Goal: Task Accomplishment & Management: Use online tool/utility

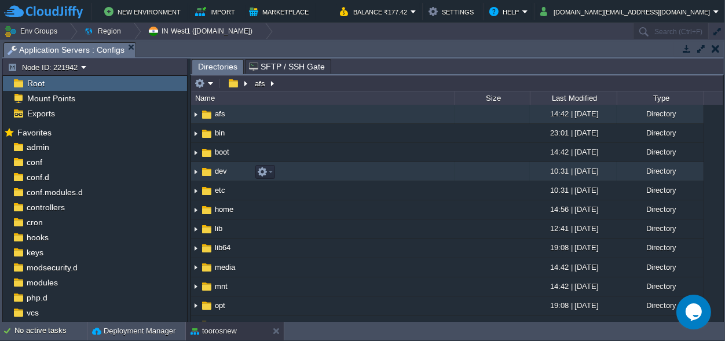
scroll to position [210, 0]
click at [411, 178] on td "dev" at bounding box center [323, 171] width 264 height 19
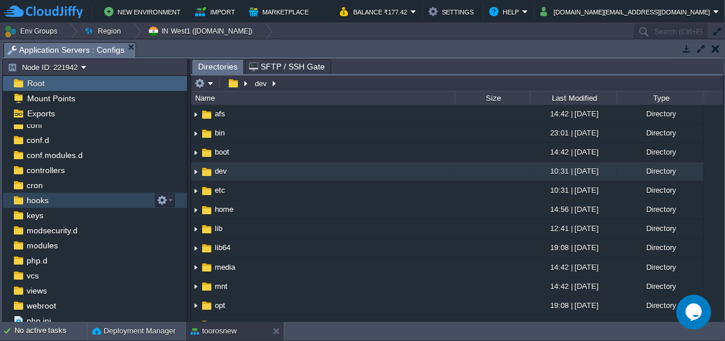
scroll to position [54, 0]
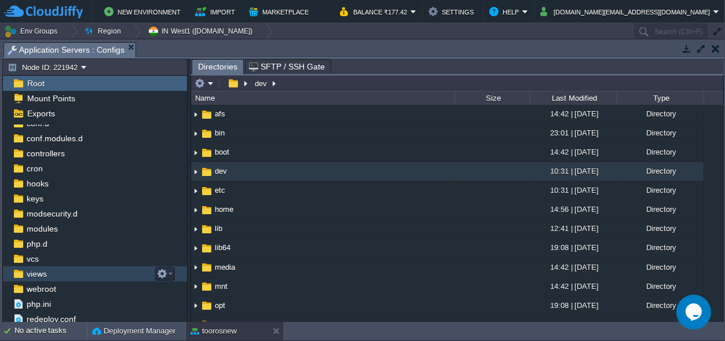
click at [43, 275] on span "views" at bounding box center [36, 274] width 24 height 10
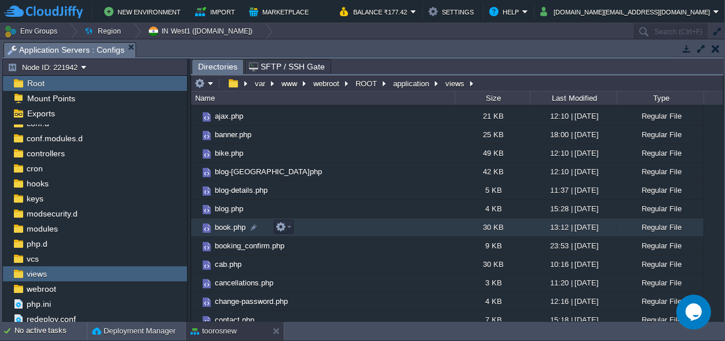
scroll to position [0, 0]
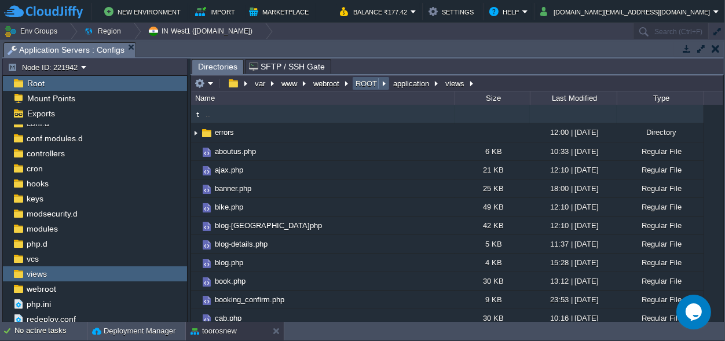
click at [362, 81] on button "ROOT" at bounding box center [367, 83] width 26 height 10
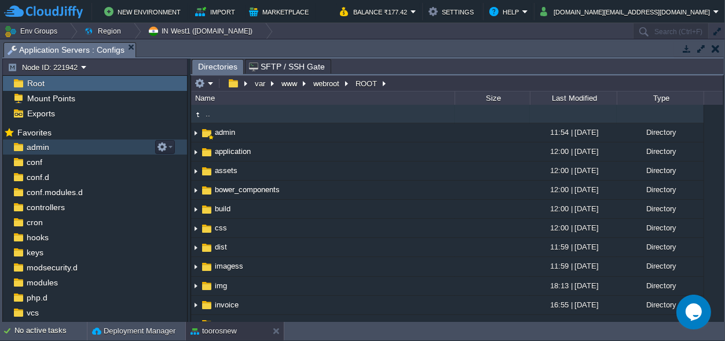
click at [36, 144] on span "admin" at bounding box center [37, 147] width 27 height 10
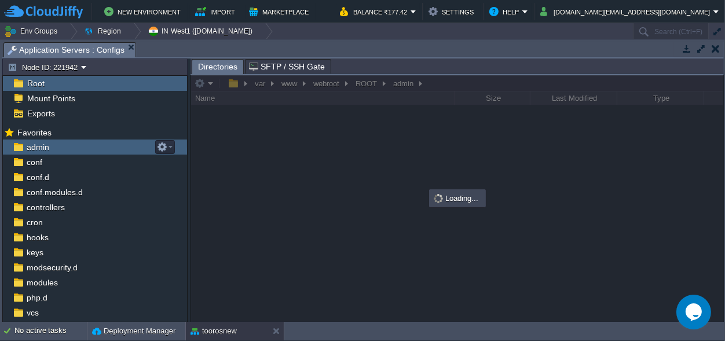
click at [36, 144] on span "admin" at bounding box center [37, 147] width 27 height 10
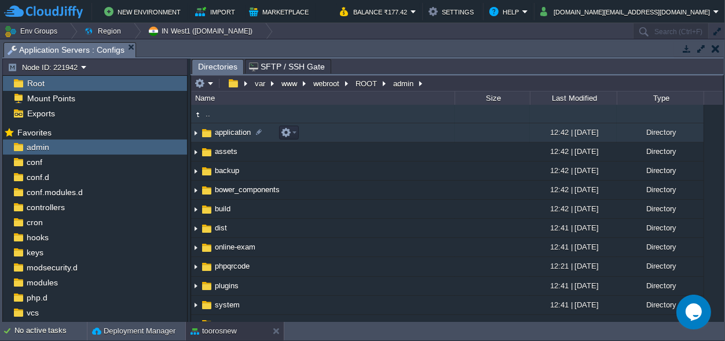
click at [210, 134] on img at bounding box center [206, 133] width 13 height 13
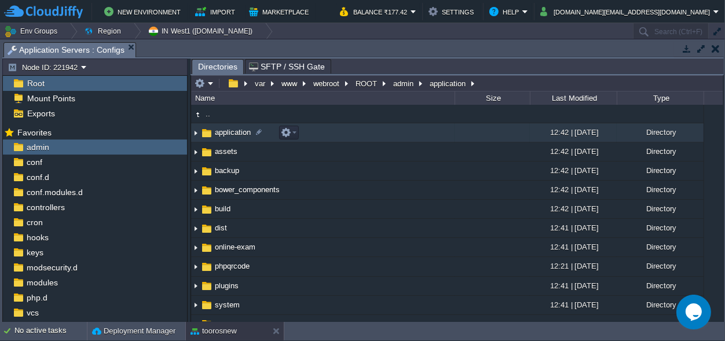
click at [210, 134] on img at bounding box center [206, 133] width 13 height 13
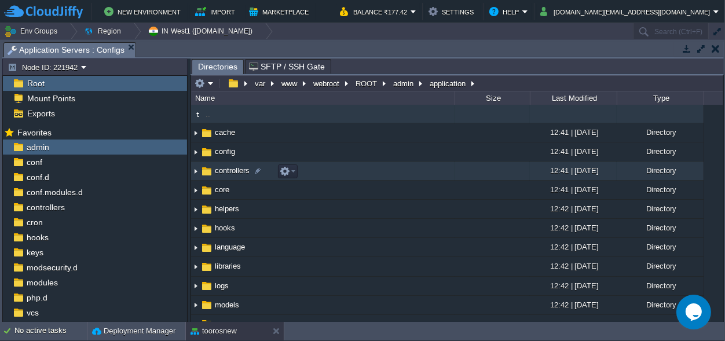
click at [230, 171] on span "controllers" at bounding box center [232, 171] width 38 height 10
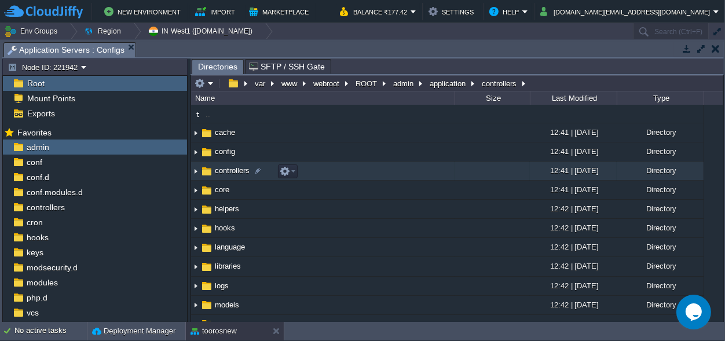
click at [230, 171] on span "controllers" at bounding box center [232, 171] width 38 height 10
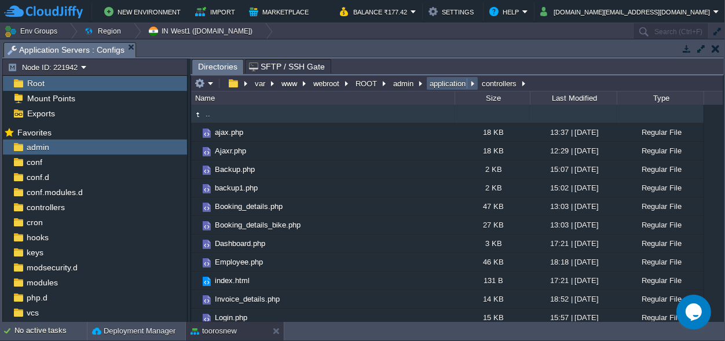
click at [448, 87] on button "application" at bounding box center [448, 83] width 41 height 10
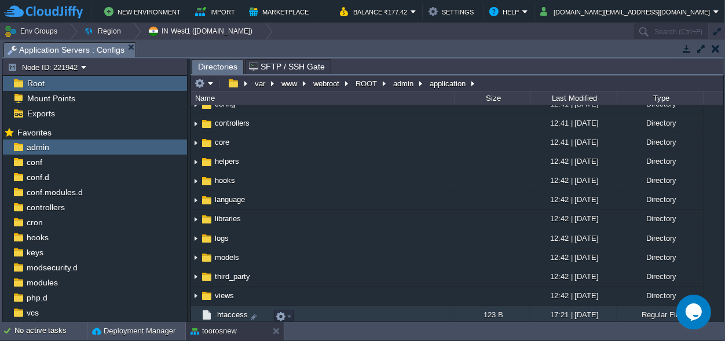
scroll to position [71, 0]
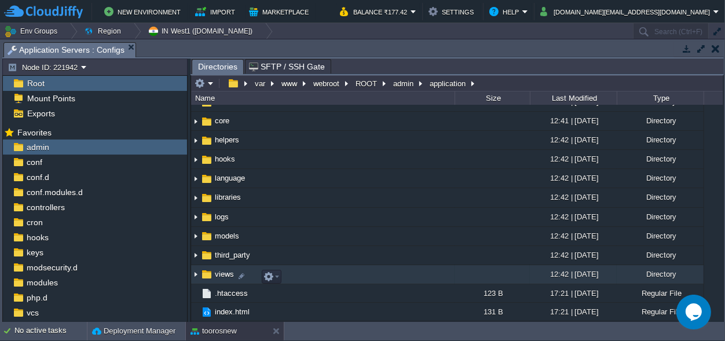
click at [220, 273] on span "views" at bounding box center [224, 274] width 23 height 10
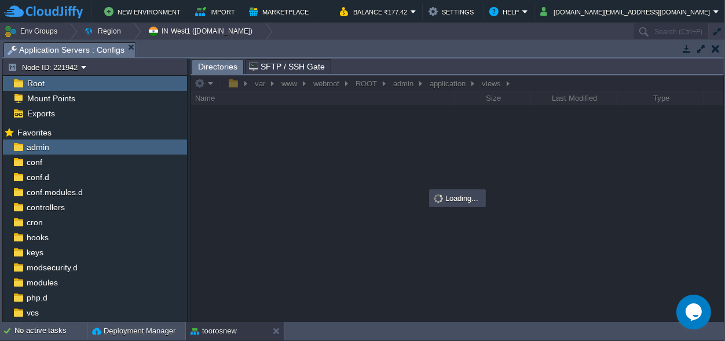
scroll to position [0, 0]
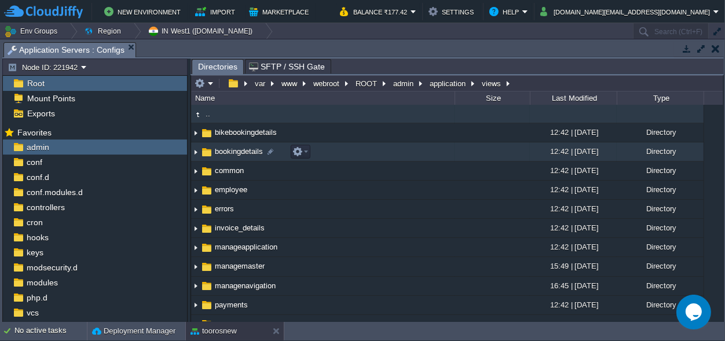
click at [241, 154] on span "bookingdetails" at bounding box center [239, 152] width 52 height 10
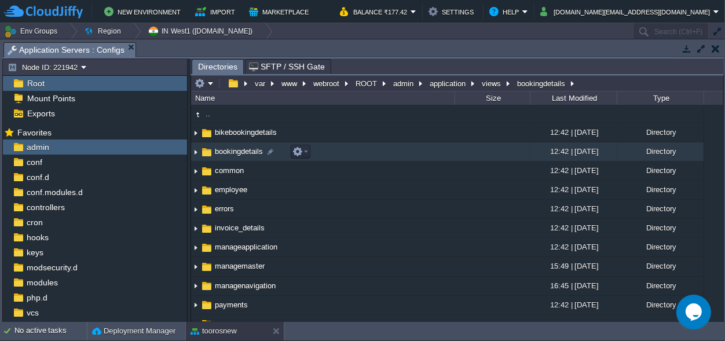
click at [241, 154] on span "bookingdetails" at bounding box center [239, 152] width 52 height 10
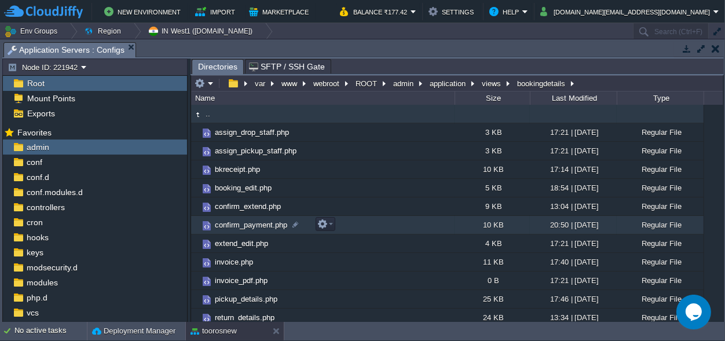
click at [266, 221] on span "confirm_payment.php" at bounding box center [251, 225] width 76 height 10
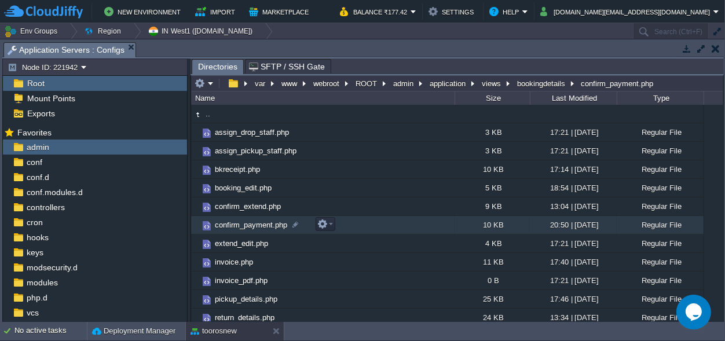
click at [266, 221] on span "confirm_payment.php" at bounding box center [251, 225] width 76 height 10
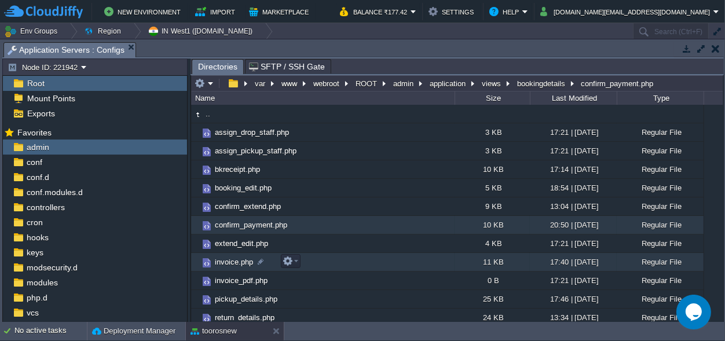
scroll to position [42, 0]
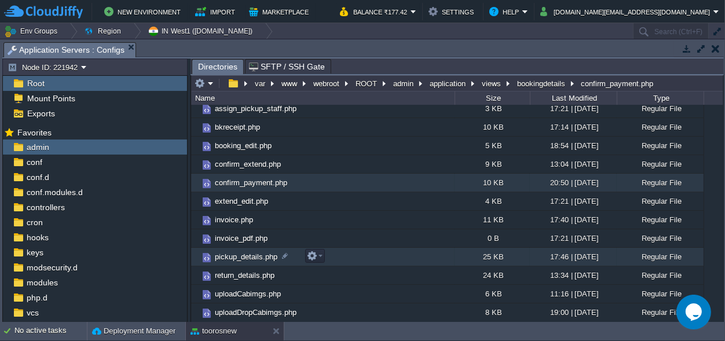
click at [243, 257] on span "pickup_details.php" at bounding box center [246, 257] width 66 height 10
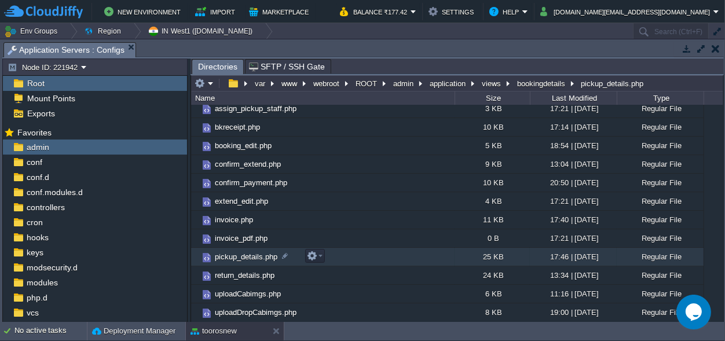
click at [243, 257] on span "pickup_details.php" at bounding box center [246, 257] width 66 height 10
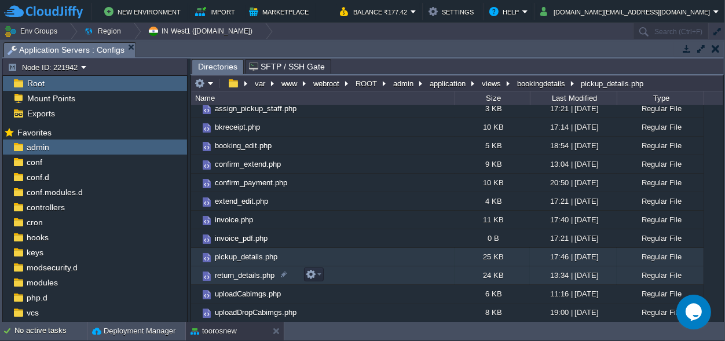
click at [242, 273] on span "return_details.php" at bounding box center [244, 276] width 63 height 10
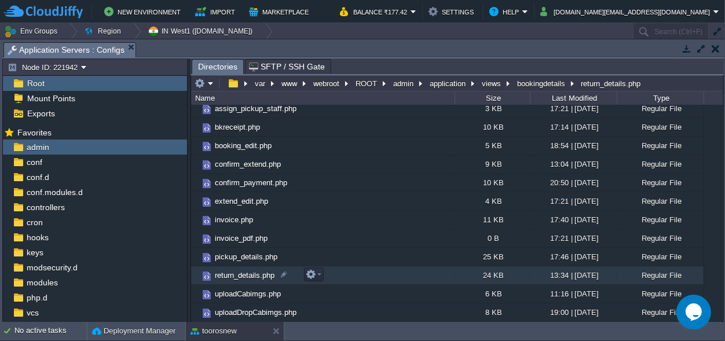
click at [242, 273] on span "return_details.php" at bounding box center [244, 276] width 63 height 10
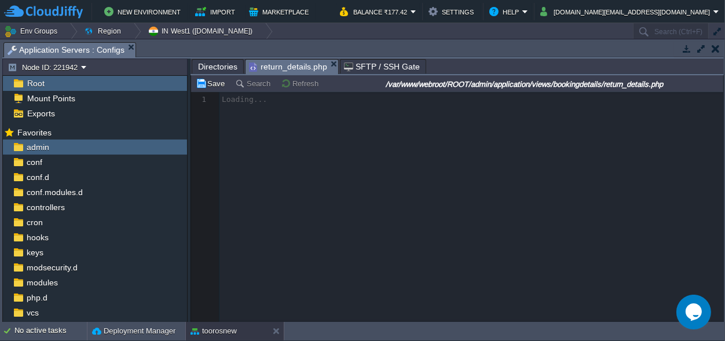
scroll to position [4, 0]
click at [215, 60] on span "Directories" at bounding box center [217, 67] width 39 height 14
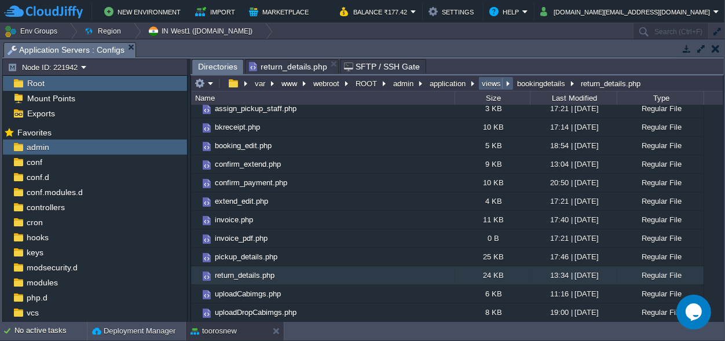
click at [505, 85] on em "views" at bounding box center [496, 83] width 32 height 10
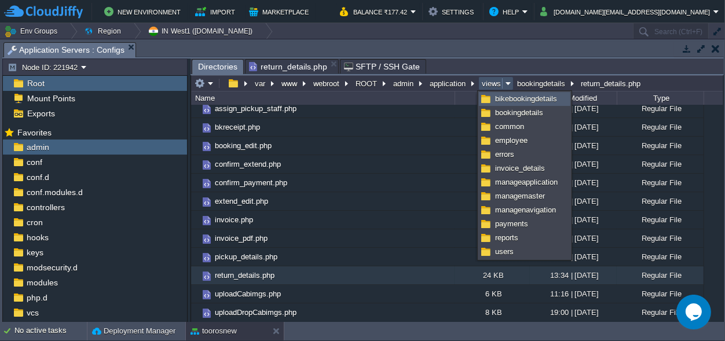
click at [525, 100] on span "bikebookingdetails" at bounding box center [526, 98] width 62 height 9
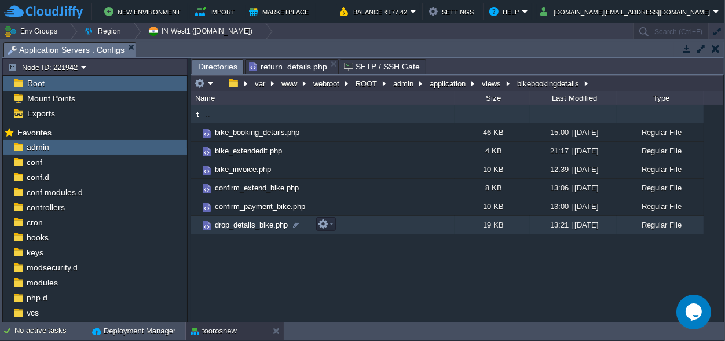
click at [238, 227] on span "drop_details_bike.php" at bounding box center [251, 225] width 76 height 10
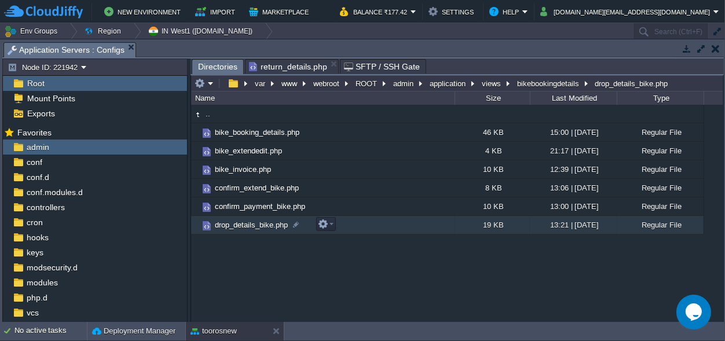
click at [238, 227] on span "drop_details_bike.php" at bounding box center [251, 225] width 76 height 10
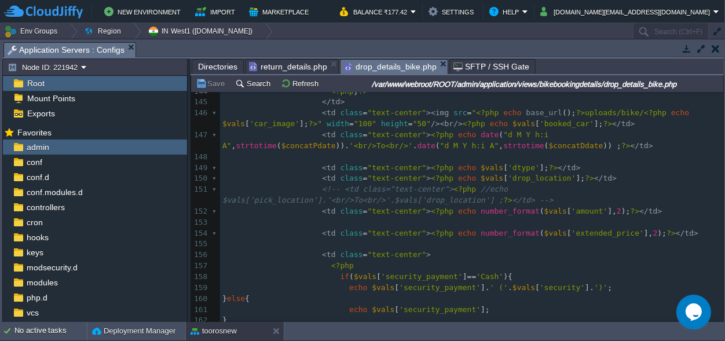
scroll to position [1625, 0]
drag, startPoint x: 381, startPoint y: 207, endPoint x: 387, endPoint y: 358, distance: 150.7
type textarea "<td class="text-center"><?php echo number_format($vals['extended_price'],2); ?>…"
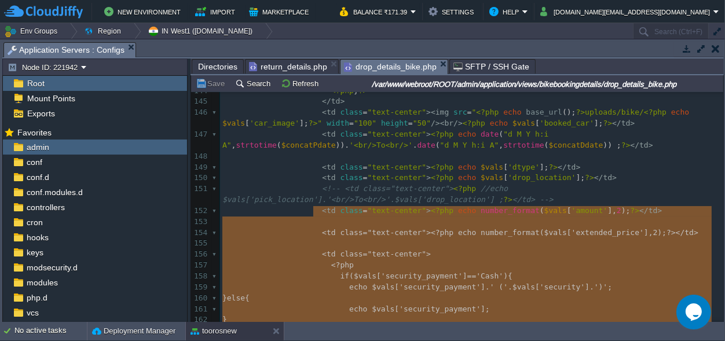
scroll to position [117, 166]
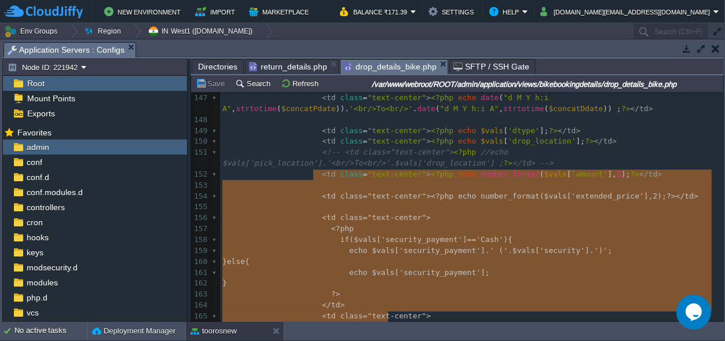
click at [415, 257] on pre "} else {" at bounding box center [471, 262] width 503 height 11
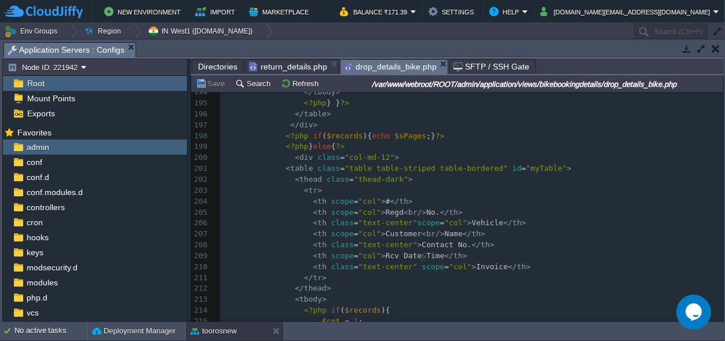
scroll to position [2311, 0]
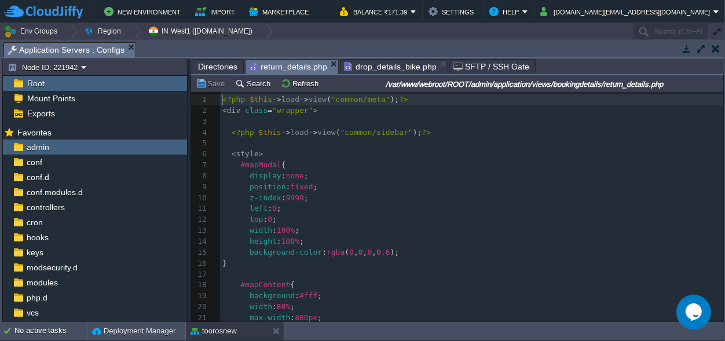
click at [283, 63] on span "return_details.php" at bounding box center [288, 67] width 78 height 14
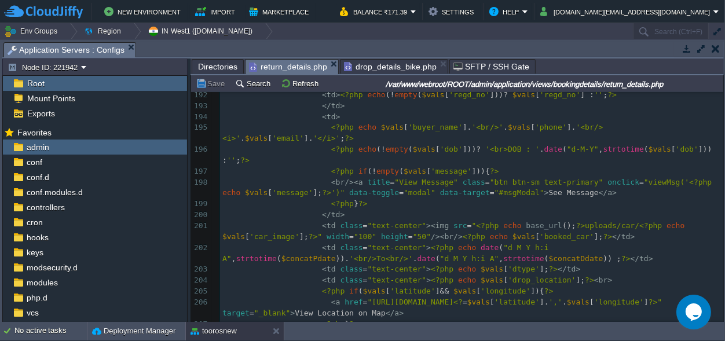
scroll to position [2287, 0]
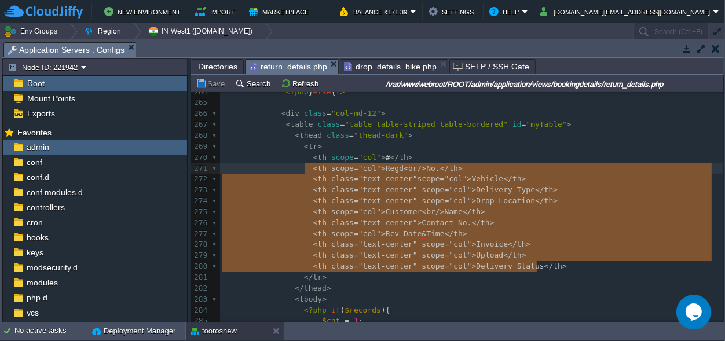
type textarea "<th scope="col">#</th> <th scope="col">Regd <br/> No.</th> <th class="text-cent…"
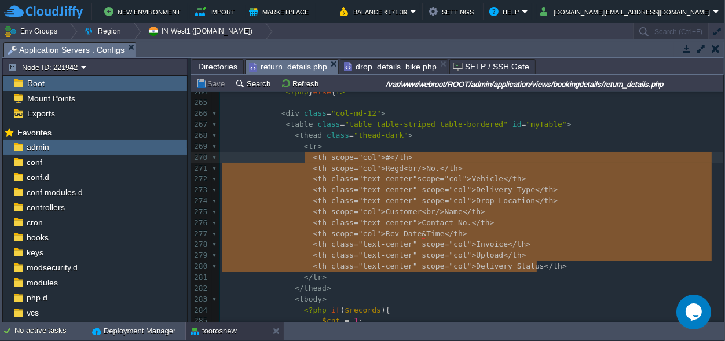
drag, startPoint x: 550, startPoint y: 266, endPoint x: 304, endPoint y: 159, distance: 268.5
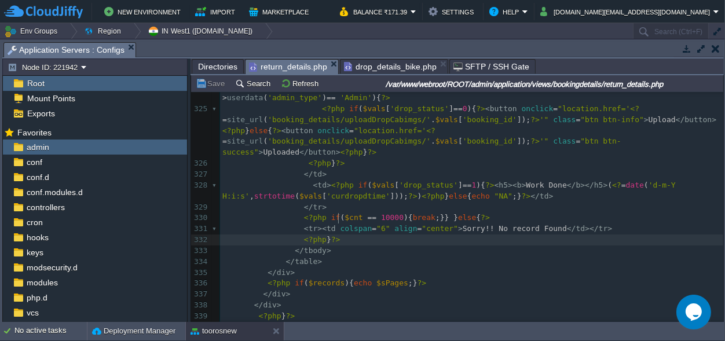
click at [343, 235] on pre "<?php } ?>" at bounding box center [471, 240] width 503 height 11
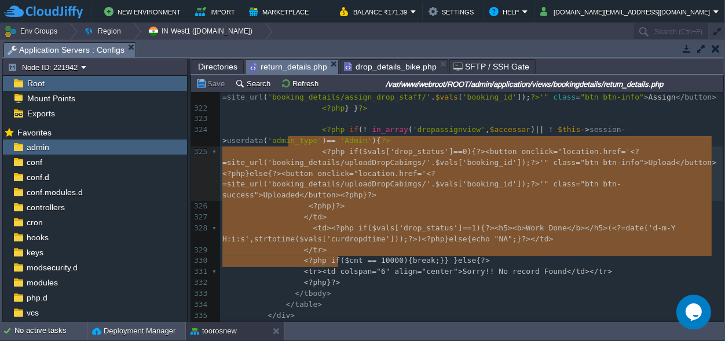
type textarea "-"
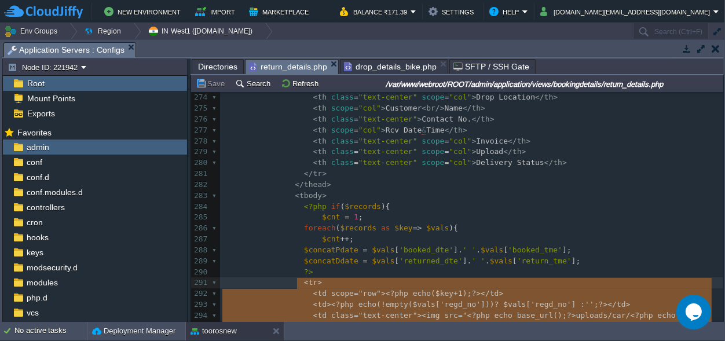
drag, startPoint x: 345, startPoint y: 216, endPoint x: 297, endPoint y: 284, distance: 83.1
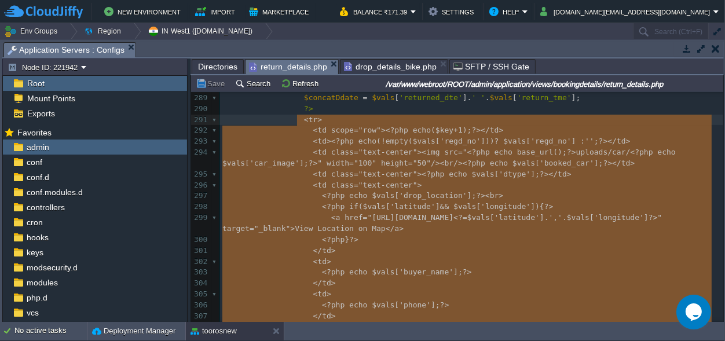
drag, startPoint x: 327, startPoint y: 246, endPoint x: 297, endPoint y: 118, distance: 131.5
type textarea "<tr> <td scope="row"><?php echo ($key+1);?></td> <td><?php echo (!empty($vals['…"
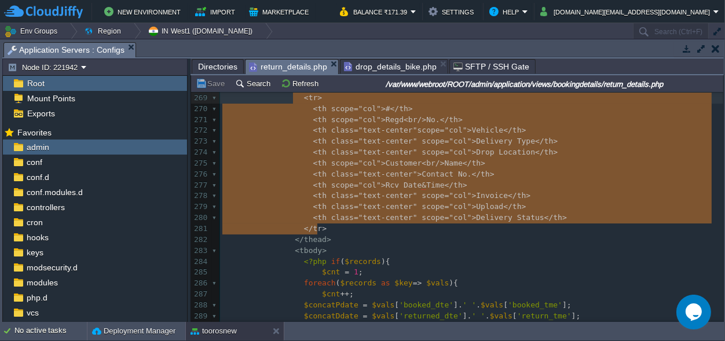
drag, startPoint x: 317, startPoint y: 228, endPoint x: 296, endPoint y: 100, distance: 129.8
type textarea "<tr> <th scope="col">#</th> <th scope="col">Regd <br/> No.</th> <th class="text…"
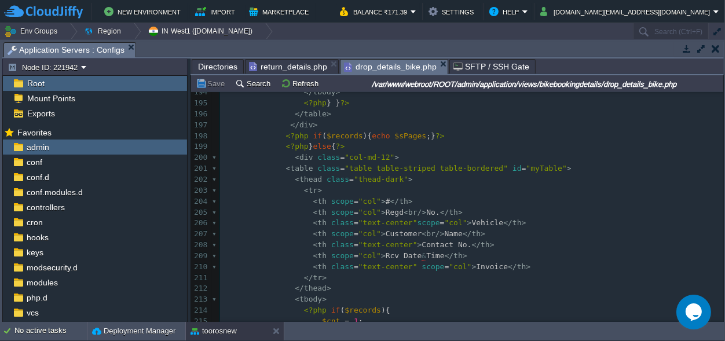
click at [368, 61] on span "drop_details_bike.php" at bounding box center [390, 67] width 93 height 14
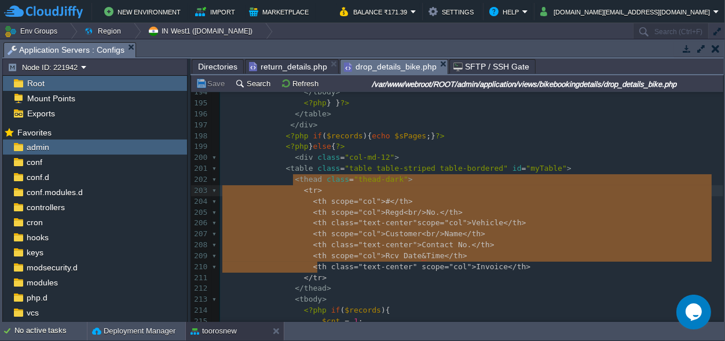
type textarea "<tr> <th scope="col">#</th> <th scope="col">Regd <br/> No.</th> <th class="text…"
drag, startPoint x: 322, startPoint y: 266, endPoint x: 295, endPoint y: 180, distance: 91.1
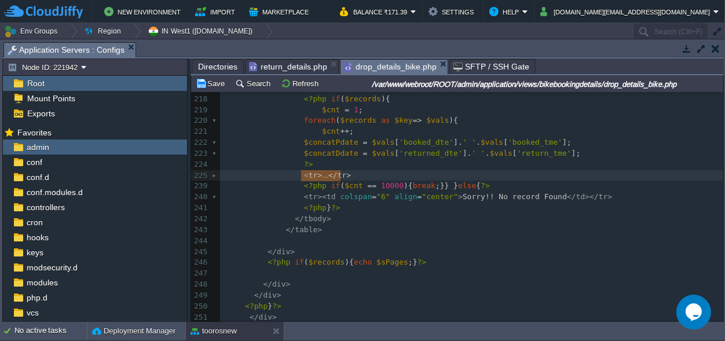
type textarea "<tr> <td scope="row"><?php echo ($key+1);?></td> <td><?php echo (!empty($vals['…"
drag, startPoint x: 347, startPoint y: 173, endPoint x: 297, endPoint y: 174, distance: 50.4
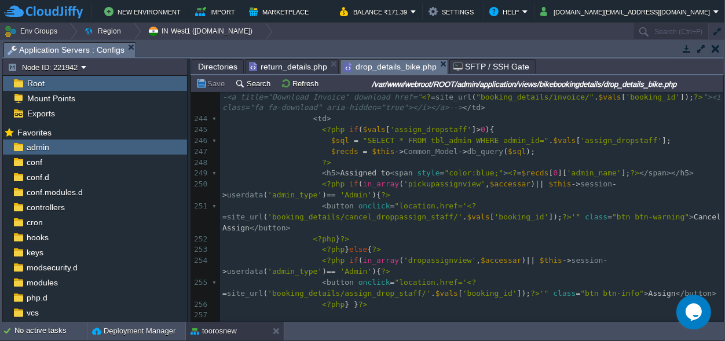
scroll to position [2898, 0]
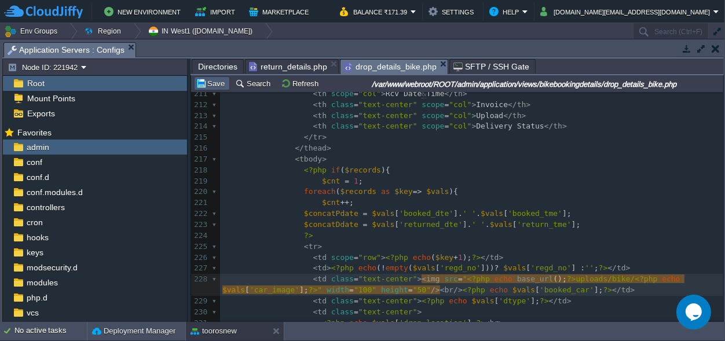
type textarea "bike"
click at [217, 86] on button "Save" at bounding box center [212, 83] width 32 height 10
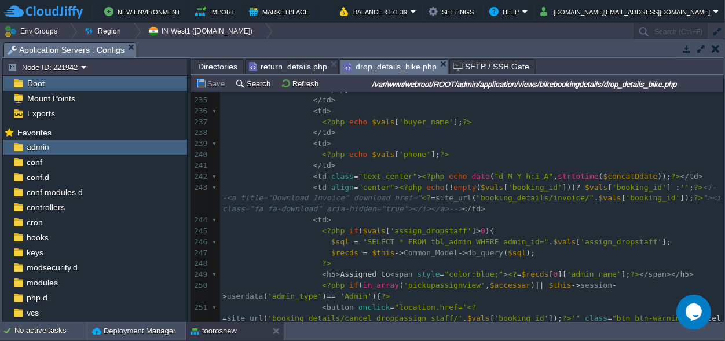
scroll to position [2809, 0]
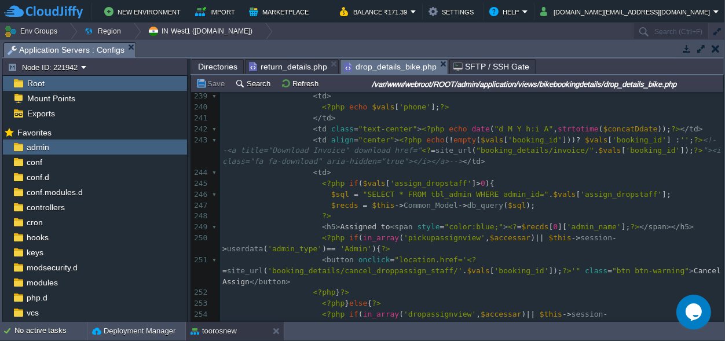
click at [218, 65] on span "Directories" at bounding box center [217, 67] width 39 height 14
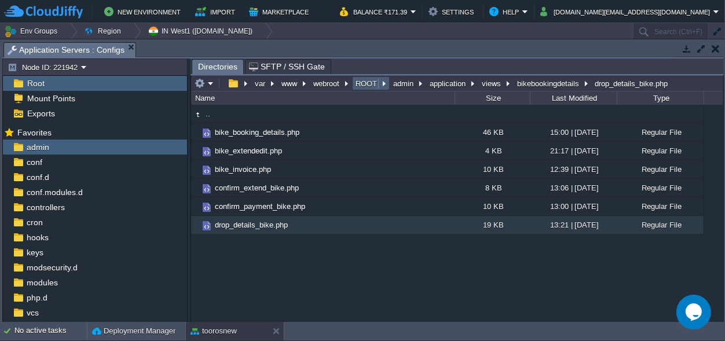
click at [355, 82] on td "ROOT" at bounding box center [371, 83] width 38 height 14
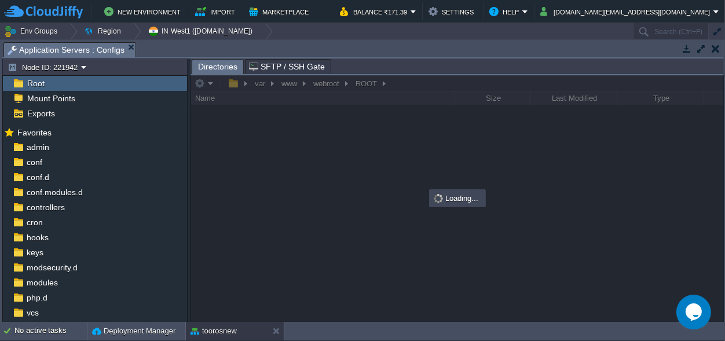
scroll to position [56, 0]
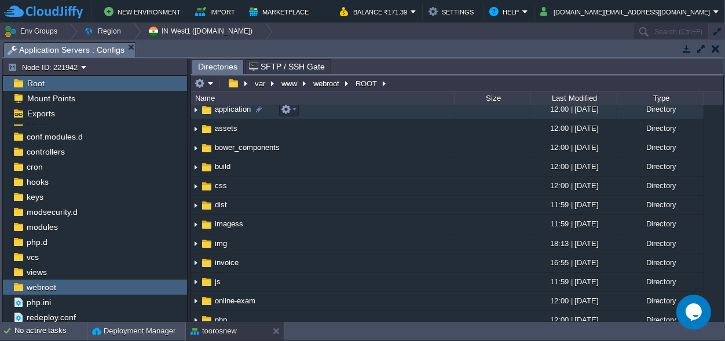
click at [232, 114] on span "application" at bounding box center [232, 109] width 39 height 10
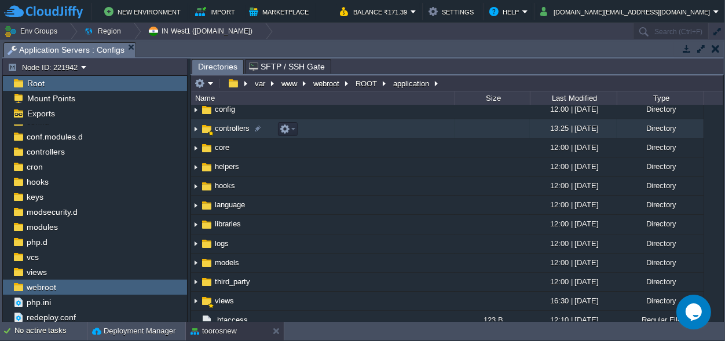
click at [233, 133] on span "controllers" at bounding box center [232, 128] width 38 height 10
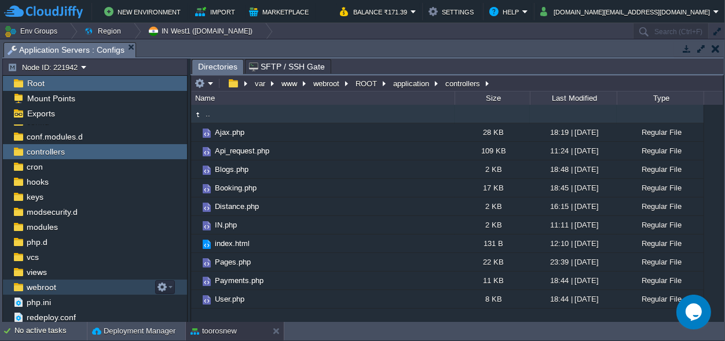
click at [54, 286] on span "webroot" at bounding box center [41, 287] width 34 height 10
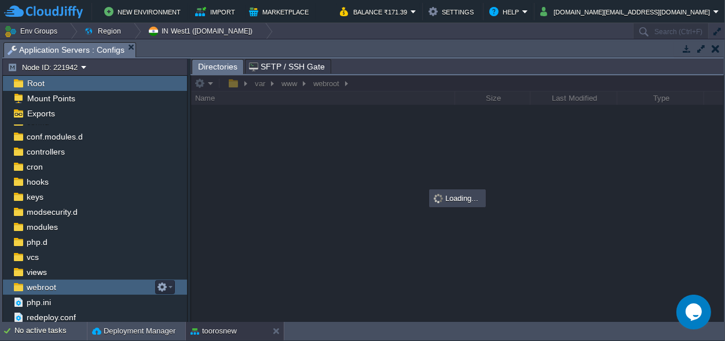
click at [54, 286] on span "webroot" at bounding box center [41, 287] width 34 height 10
click at [52, 275] on div "views" at bounding box center [95, 272] width 184 height 15
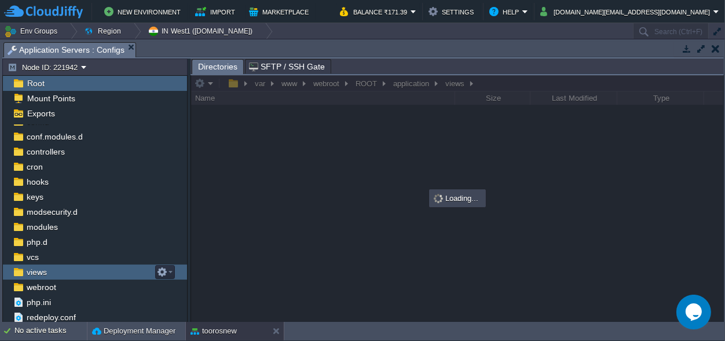
click at [52, 275] on div "views" at bounding box center [95, 272] width 184 height 15
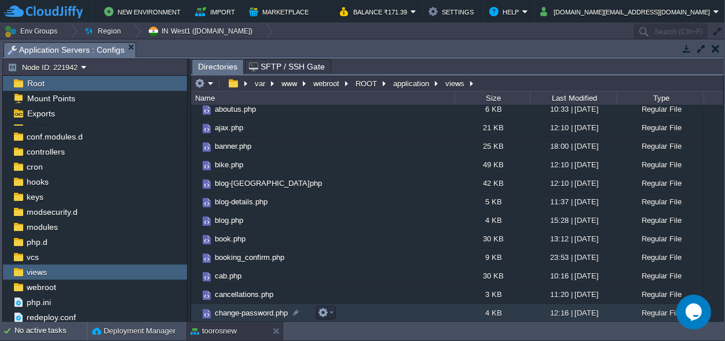
scroll to position [108, 0]
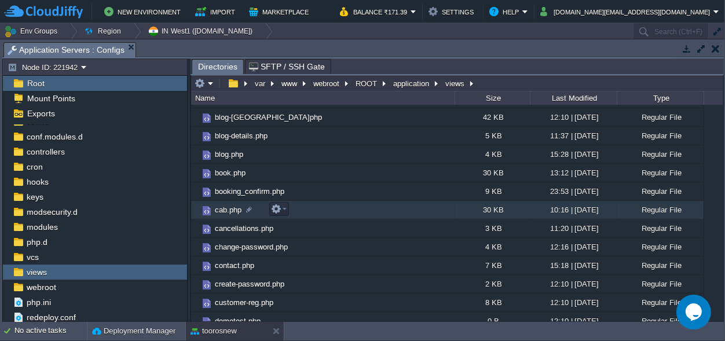
click at [222, 210] on span "cab.php" at bounding box center [228, 210] width 30 height 10
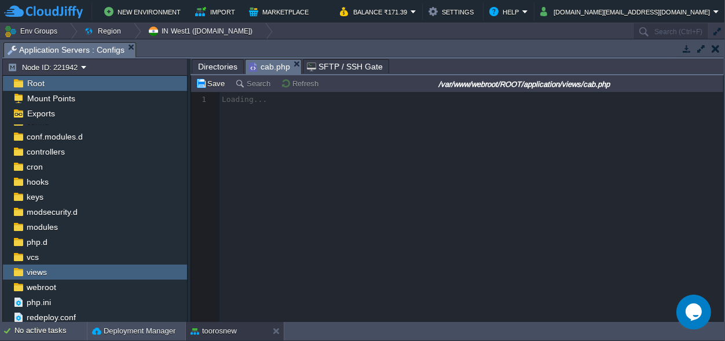
click at [221, 67] on span "Directories" at bounding box center [217, 67] width 39 height 14
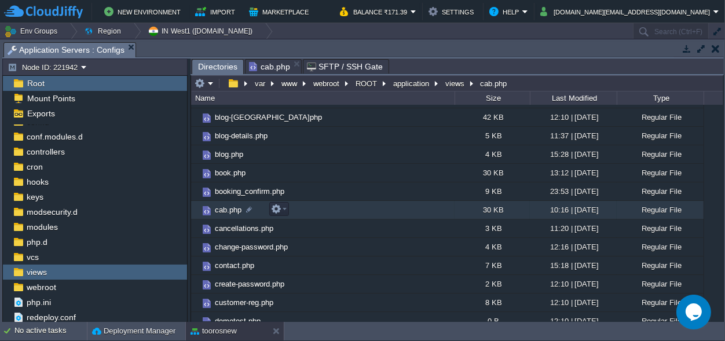
click at [224, 210] on span "cab.php" at bounding box center [228, 210] width 30 height 10
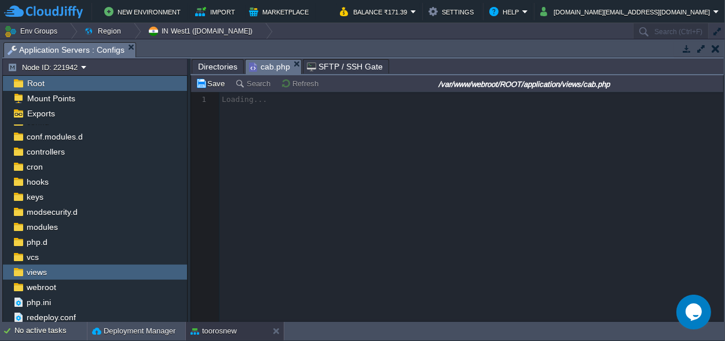
scroll to position [4, 0]
click at [267, 69] on span "cab.php" at bounding box center [269, 67] width 41 height 14
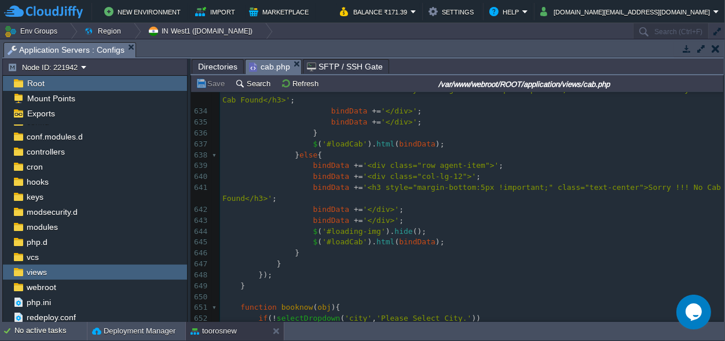
scroll to position [7336, 0]
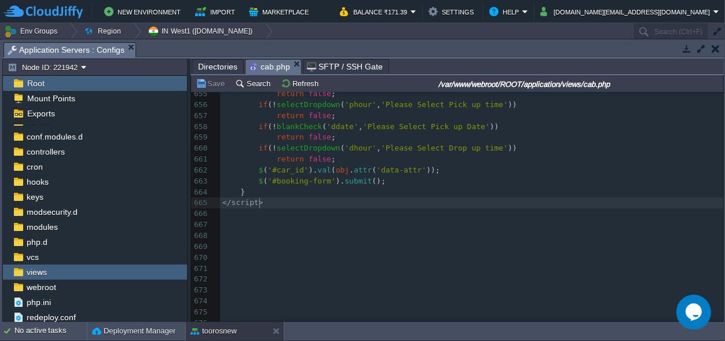
click at [512, 205] on pre "</ script >" at bounding box center [471, 203] width 503 height 11
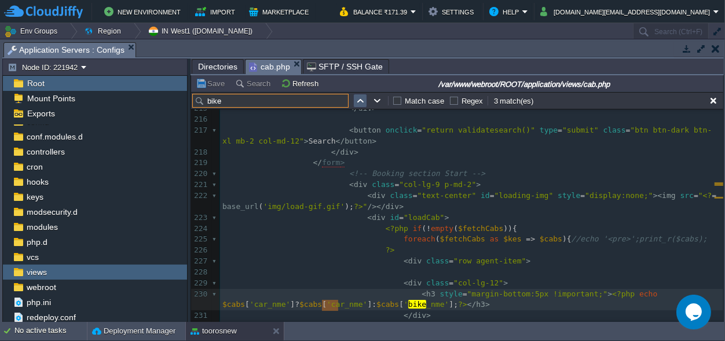
type input "bike"
click at [358, 98] on button "button" at bounding box center [360, 101] width 10 height 10
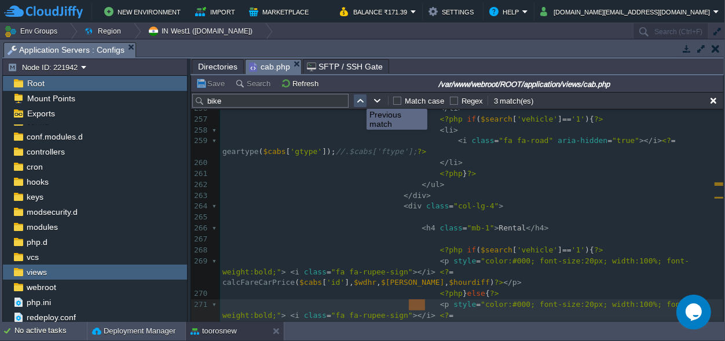
click at [358, 98] on button "button" at bounding box center [360, 101] width 10 height 10
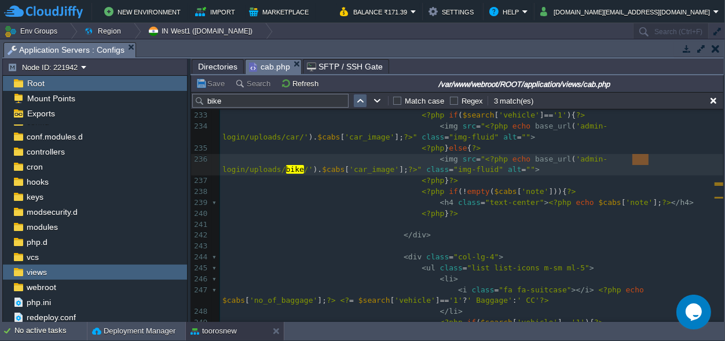
click at [354, 99] on td at bounding box center [360, 101] width 14 height 14
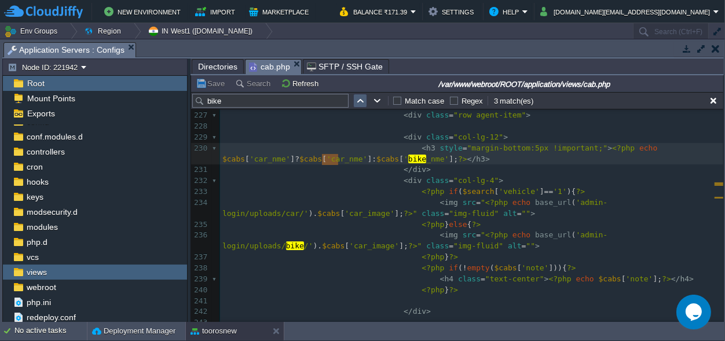
click at [354, 100] on td at bounding box center [360, 101] width 14 height 14
type textarea "Bike"
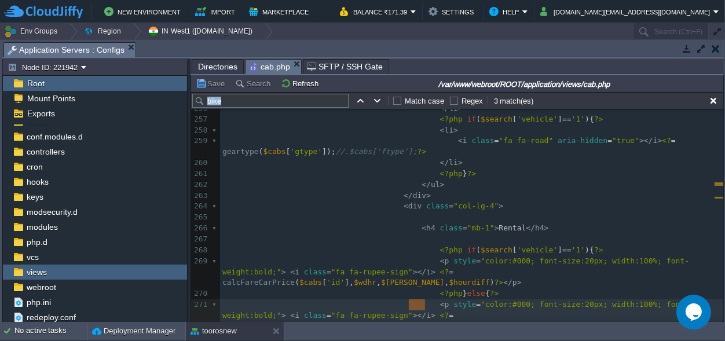
click at [351, 101] on tr "bike Match case Regex 3 match(es)" at bounding box center [363, 101] width 342 height 14
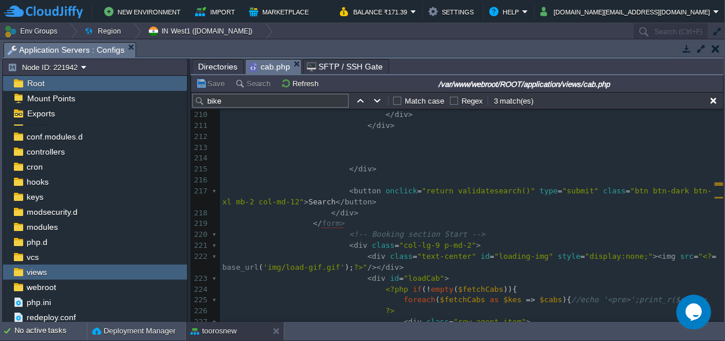
click at [222, 104] on input "bike" at bounding box center [270, 101] width 156 height 14
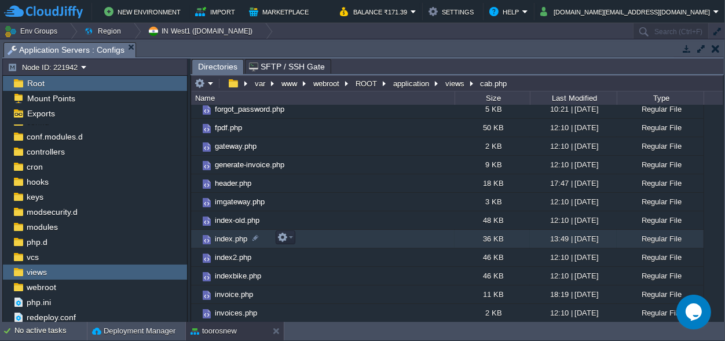
click at [226, 239] on span "index.php" at bounding box center [231, 239] width 36 height 10
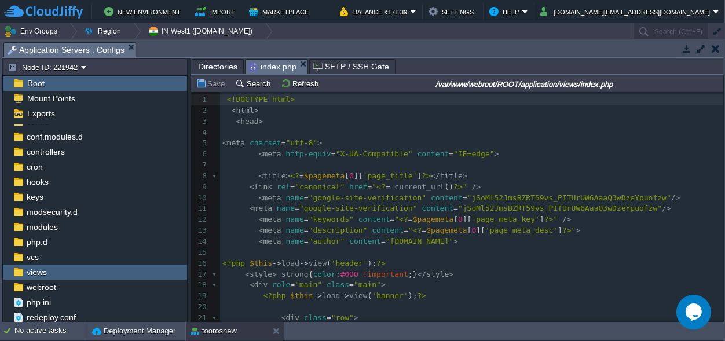
click at [553, 163] on pre "​" at bounding box center [471, 165] width 503 height 11
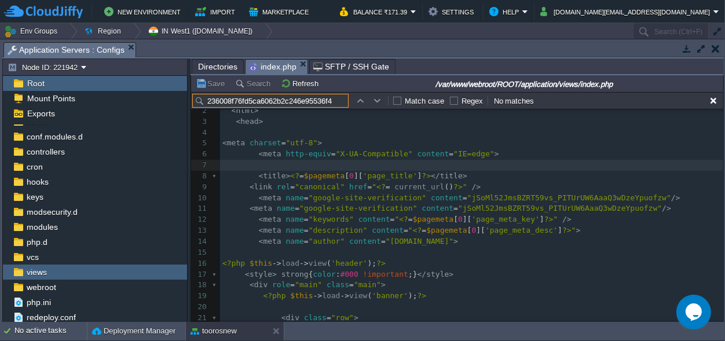
click at [278, 93] on div "236008f76fd5ca6062b2c246e95536f4 Match case Regex No matches" at bounding box center [457, 100] width 532 height 17
click at [284, 100] on input "236008f76fd5ca6062b2c246e95536f4" at bounding box center [270, 101] width 156 height 14
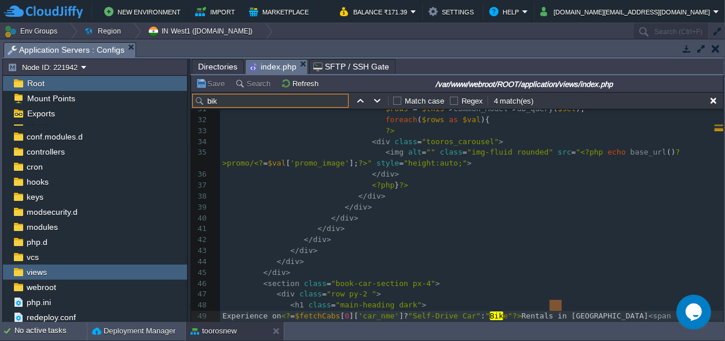
type input "bike"
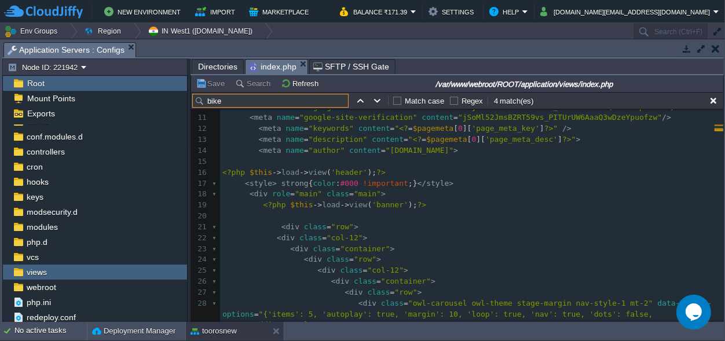
click at [206, 61] on span "Directories" at bounding box center [217, 67] width 39 height 14
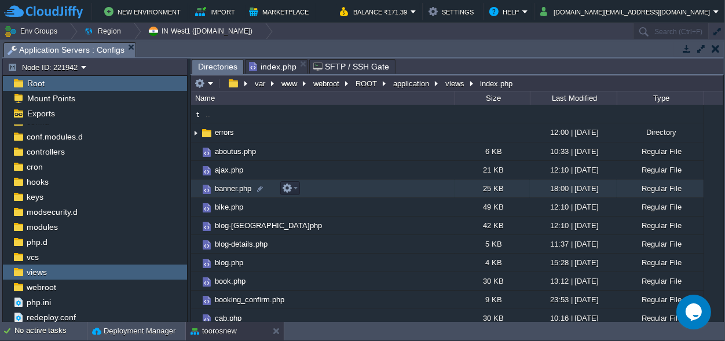
click at [229, 190] on span "banner.php" at bounding box center [233, 189] width 40 height 10
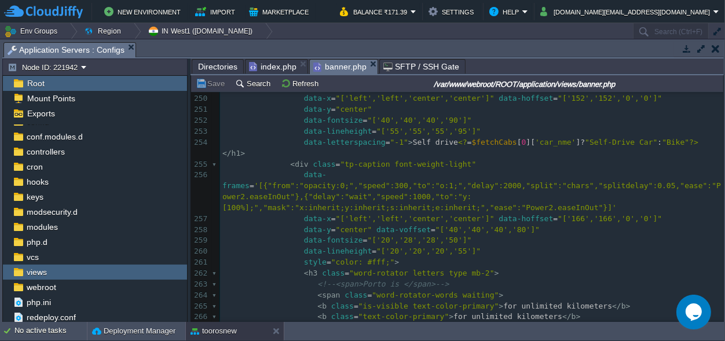
click at [279, 71] on span "index.php" at bounding box center [272, 67] width 47 height 14
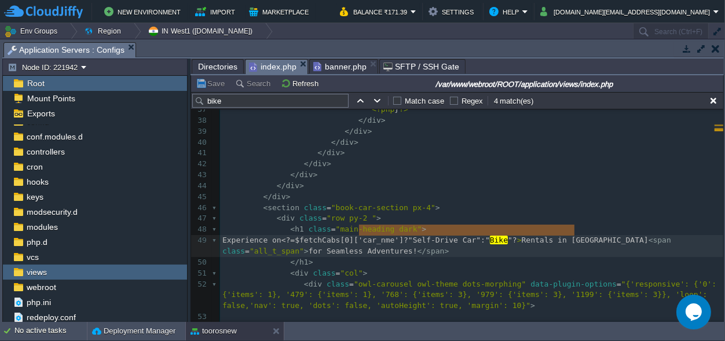
type textarea "<?=$fetchCabs[0]['car_nme']?"Self-Drive Car":"Bike"?>"
drag, startPoint x: 359, startPoint y: 229, endPoint x: 577, endPoint y: 228, distance: 217.8
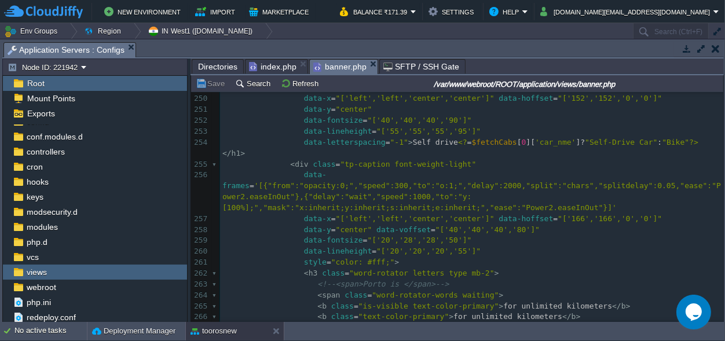
click at [331, 65] on span "banner.php" at bounding box center [339, 67] width 53 height 14
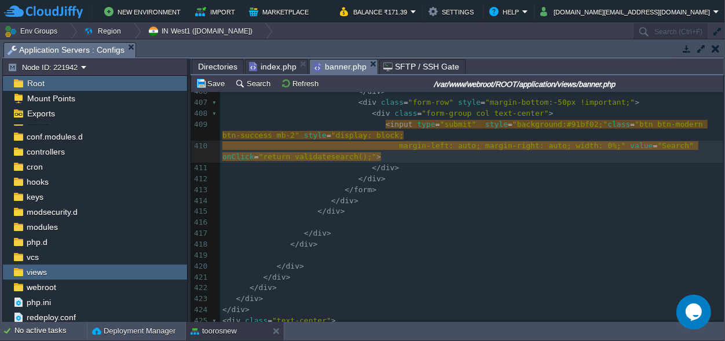
type textarea "8"
click at [544, 169] on pre "</ div >" at bounding box center [471, 168] width 503 height 11
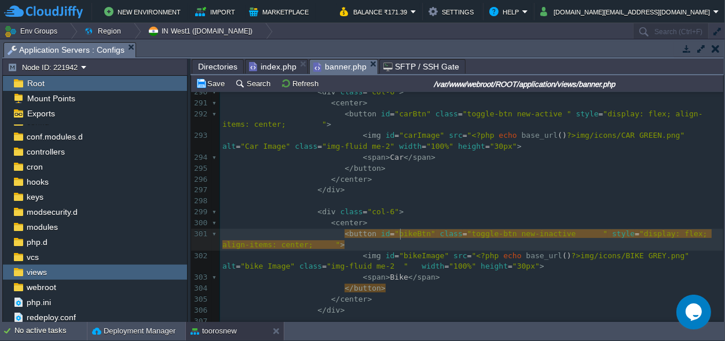
type textarea "bikeBtn"
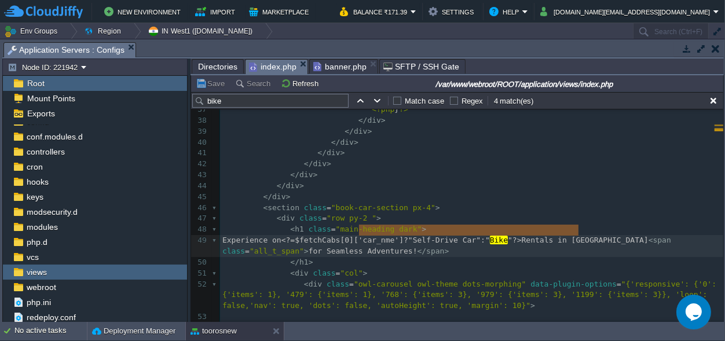
click at [263, 64] on span "index.php" at bounding box center [272, 67] width 47 height 14
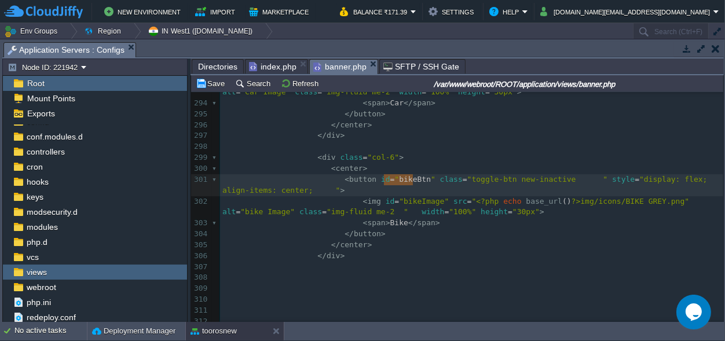
click at [325, 62] on span "banner.php" at bounding box center [339, 67] width 53 height 14
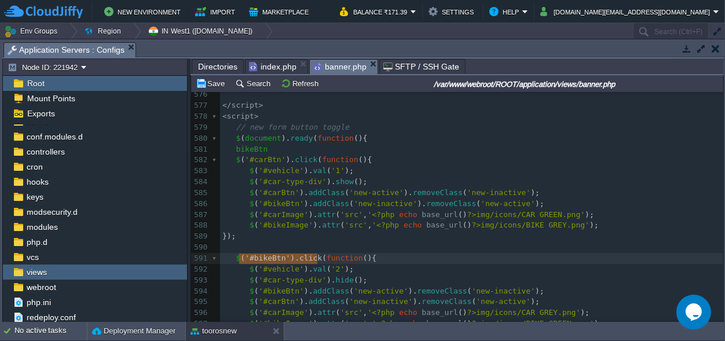
type textarea "$('#bikeBtn').click("
drag, startPoint x: 317, startPoint y: 258, endPoint x: 236, endPoint y: 258, distance: 80.5
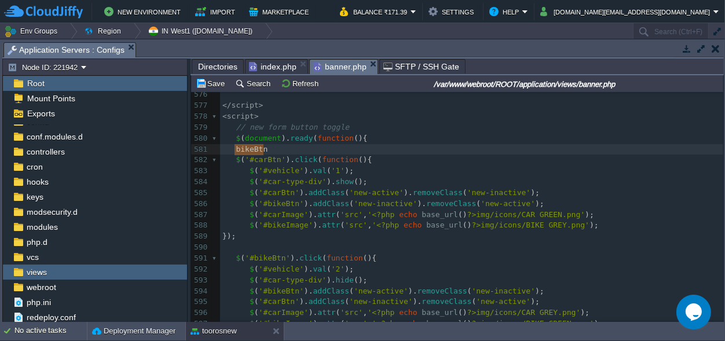
drag, startPoint x: 267, startPoint y: 151, endPoint x: 244, endPoint y: 151, distance: 22.6
paste textarea ")"
type textarea ")'"
type textarea ";"
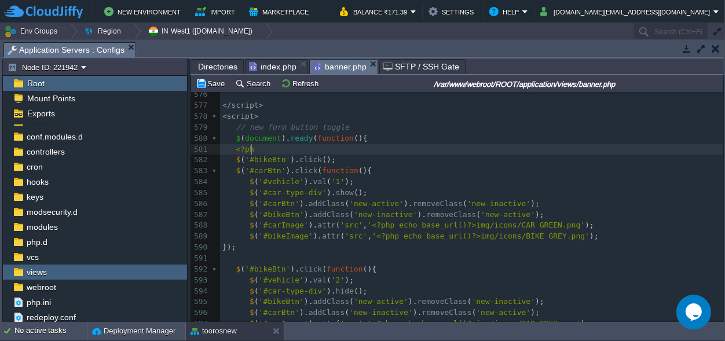
type textarea "<?php"
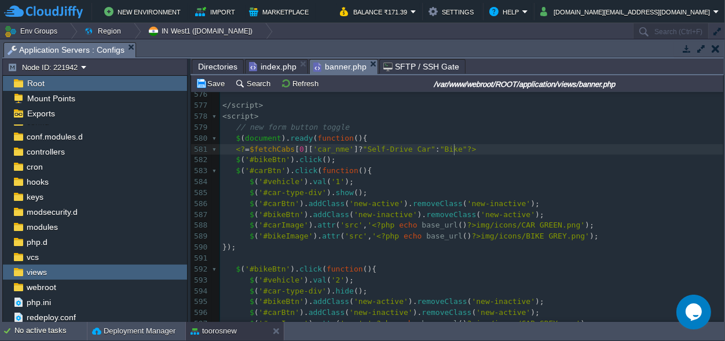
click at [246, 148] on span "=" at bounding box center [247, 149] width 5 height 9
type textarea "php e"
type textarea "="
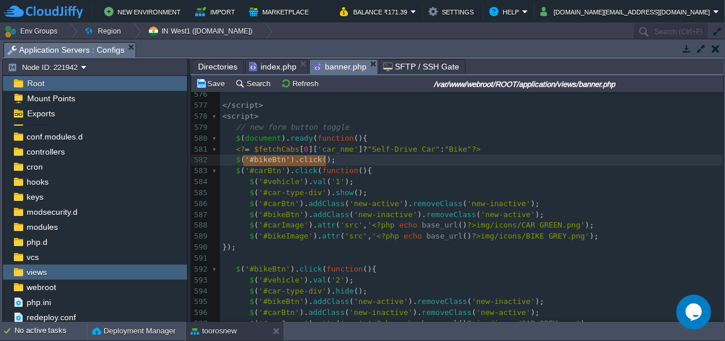
type textarea "$('#bikeBtn').click();"
drag, startPoint x: 328, startPoint y: 160, endPoint x: 233, endPoint y: 160, distance: 94.4
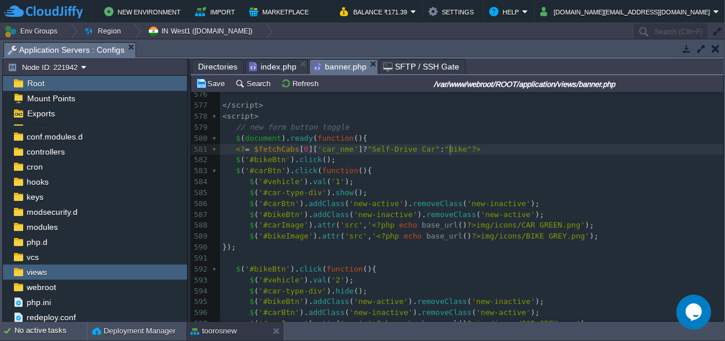
scroll to position [0, 0]
type textarea "?"Self-Drive Car":"Bike""
drag, startPoint x: 450, startPoint y: 148, endPoint x: 352, endPoint y: 149, distance: 97.9
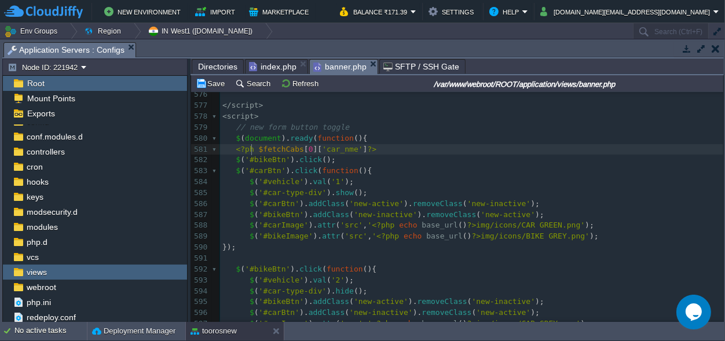
type textarea "php"
type textarea "if()"
type textarea ")"
type textarea "!"
click at [393, 150] on pre "<?php if ( ! $fetchCabs [ 0 ][ 'car_nme' ]) ?>" at bounding box center [471, 149] width 503 height 11
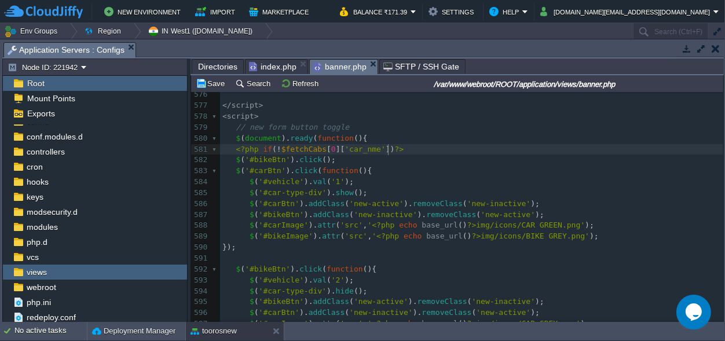
click at [341, 159] on pre "$ ( '#bikeBtn' ). click ();" at bounding box center [471, 160] width 503 height 11
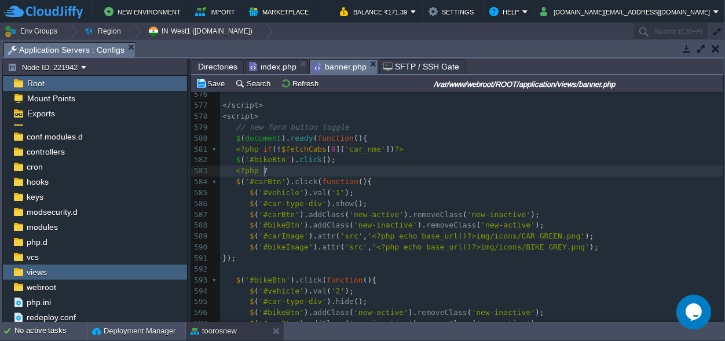
type textarea "<?php ?>"
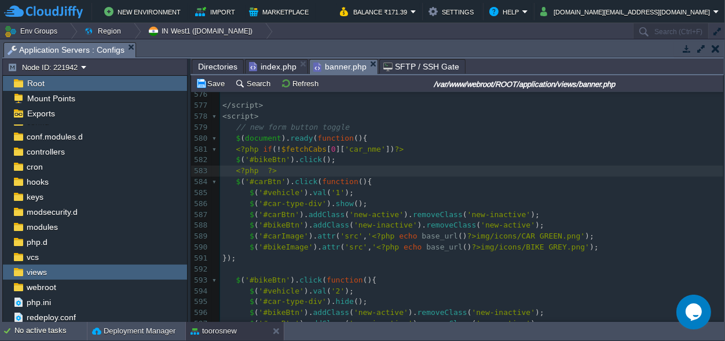
type textarea "}"
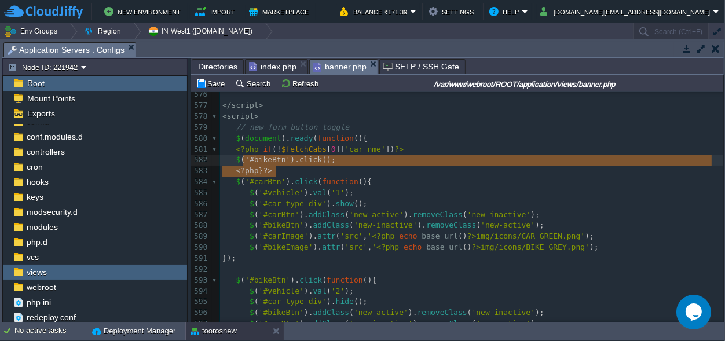
scroll to position [18, 53]
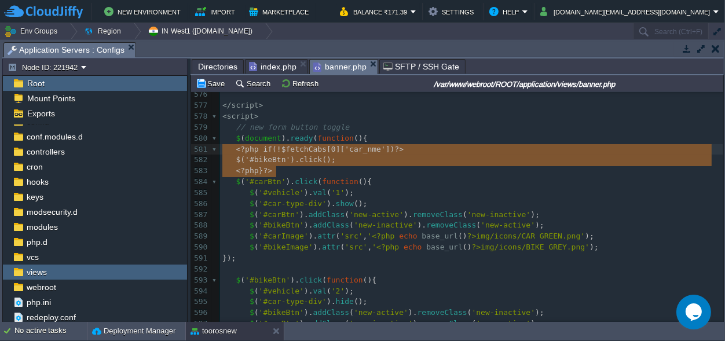
type textarea "<?php if(!$fetchCabs[0]['car_nme'])?> $('#bikeBtn').click(); <?php } ?>"
drag, startPoint x: 284, startPoint y: 171, endPoint x: 225, endPoint y: 147, distance: 63.9
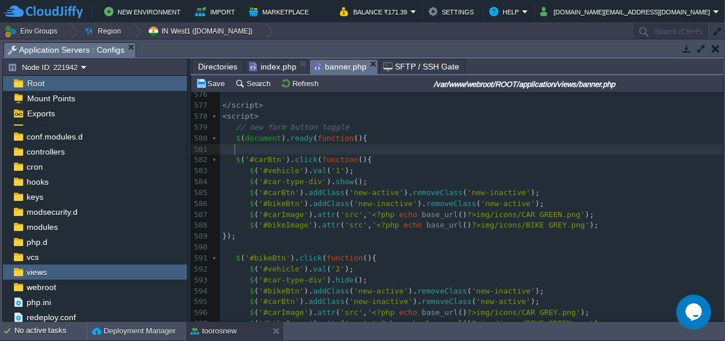
type textarea "<?php if(!$fetchCabs[0]['car_nme'])?> $('#bikeBtn').click(); <?php } ?>"
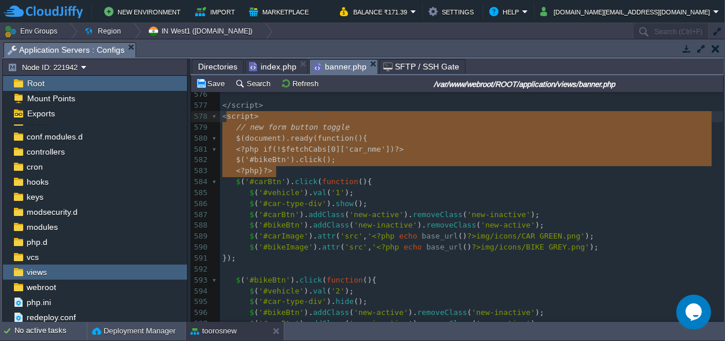
scroll to position [45, 53]
drag, startPoint x: 293, startPoint y: 176, endPoint x: 220, endPoint y: 118, distance: 92.4
type textarea "<script> // new form button toggle $(document).ready(function(){ <?php if(!$fet…"
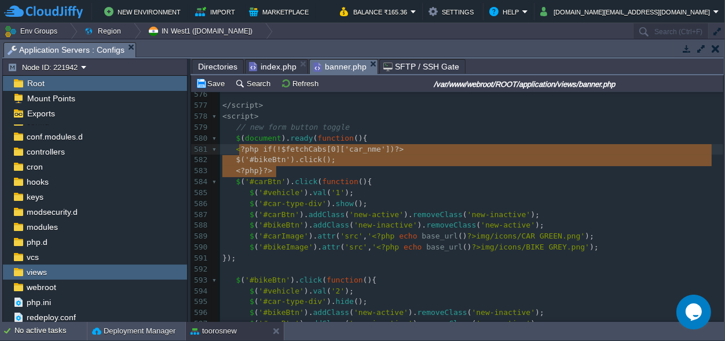
scroll to position [18, 53]
type textarea "<?php if(!$fetchCabs[0]['car_nme'])?> $('#bikeBtn').click(); <?php } ?>"
drag, startPoint x: 279, startPoint y: 170, endPoint x: 233, endPoint y: 152, distance: 48.6
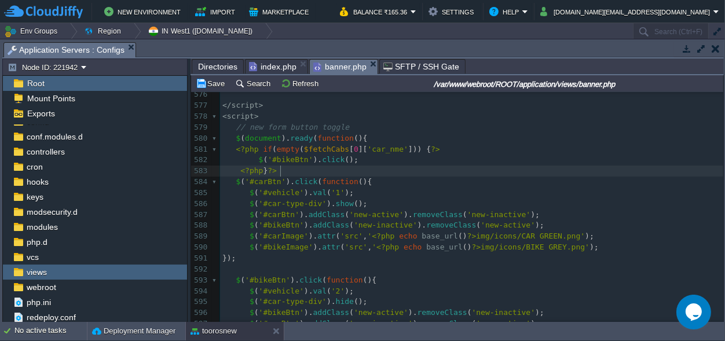
scroll to position [0, 0]
click at [234, 149] on span at bounding box center [228, 149] width 13 height 9
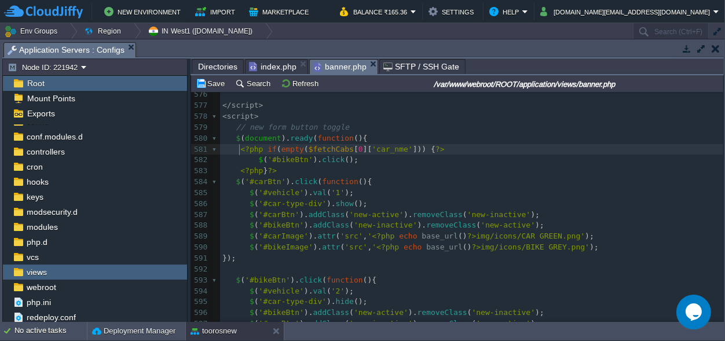
scroll to position [0, 3]
click at [221, 87] on button "Save" at bounding box center [212, 83] width 32 height 10
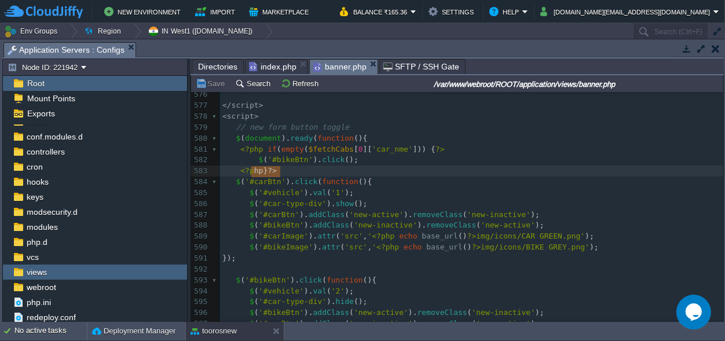
scroll to position [0, 33]
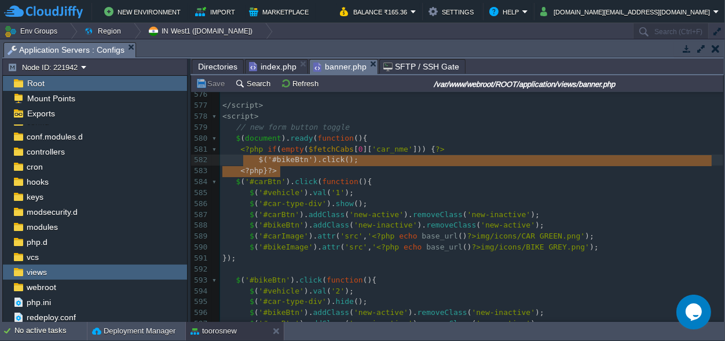
type textarea "<?php if (empty($fetchCabs[0]['car_nme'])) { ?> $('#bikeBtn').click(); <?php } …"
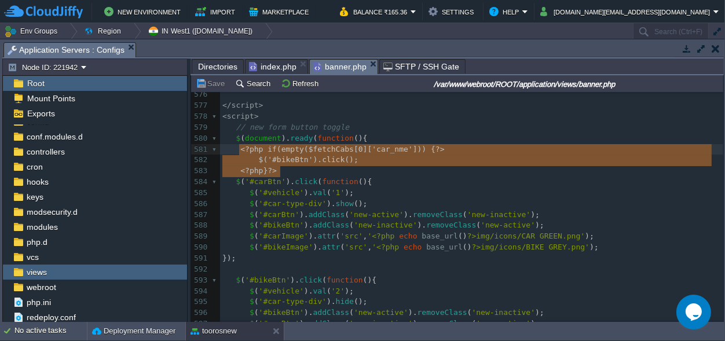
drag, startPoint x: 286, startPoint y: 171, endPoint x: 239, endPoint y: 155, distance: 49.1
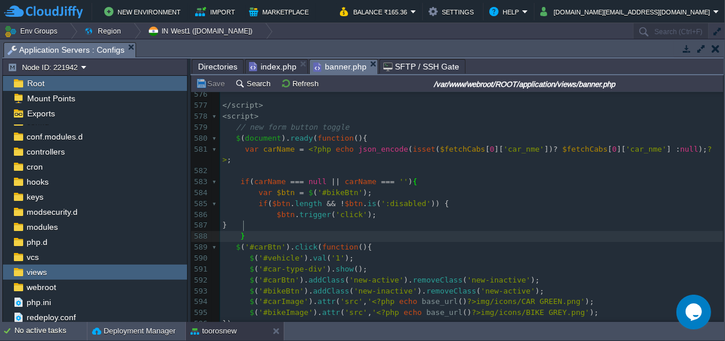
scroll to position [0, 0]
click at [251, 231] on pre "}" at bounding box center [471, 236] width 503 height 11
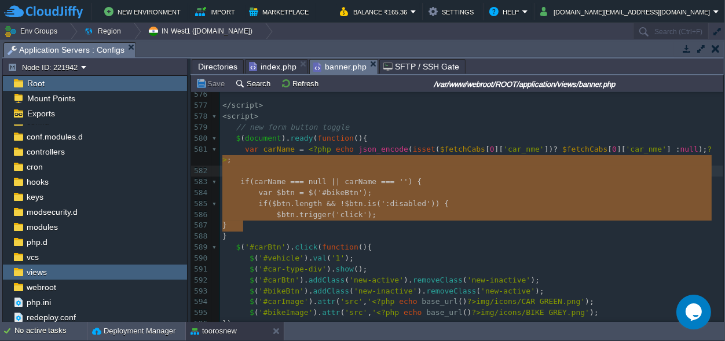
type textarea "var carName = <?php echo json_encode(isset($fetchCabs[0]['car_nme']) ? $fetchCa…"
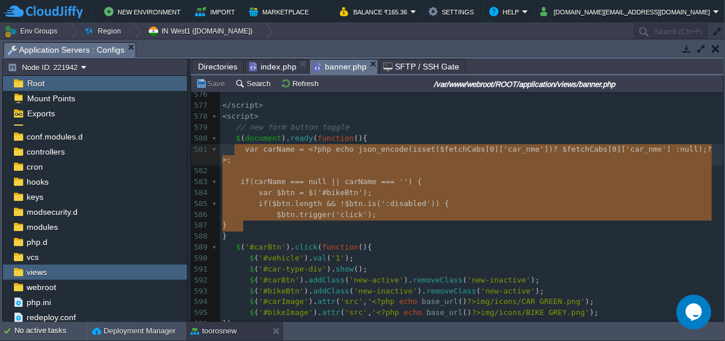
scroll to position [63, 20]
drag, startPoint x: 251, startPoint y: 226, endPoint x: 233, endPoint y: 149, distance: 79.2
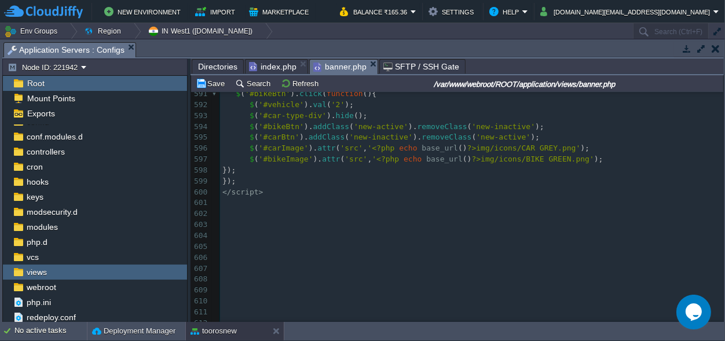
scroll to position [6709, 0]
click at [258, 176] on pre "});" at bounding box center [471, 181] width 503 height 11
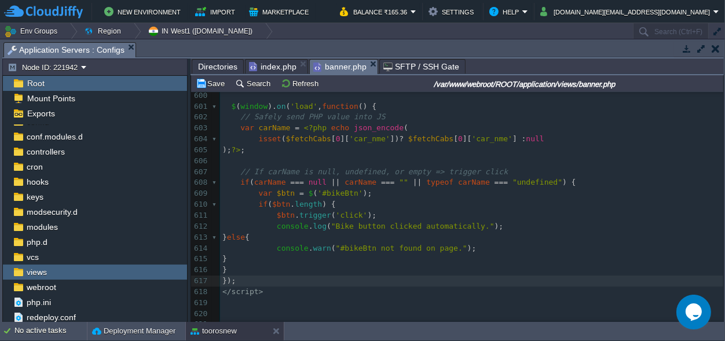
scroll to position [6816, 0]
